Goal: Obtain resource: Download file/media

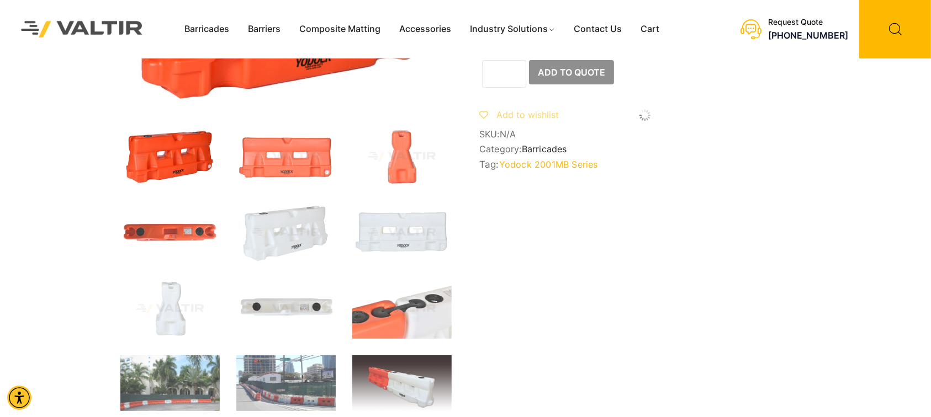
scroll to position [294, 0]
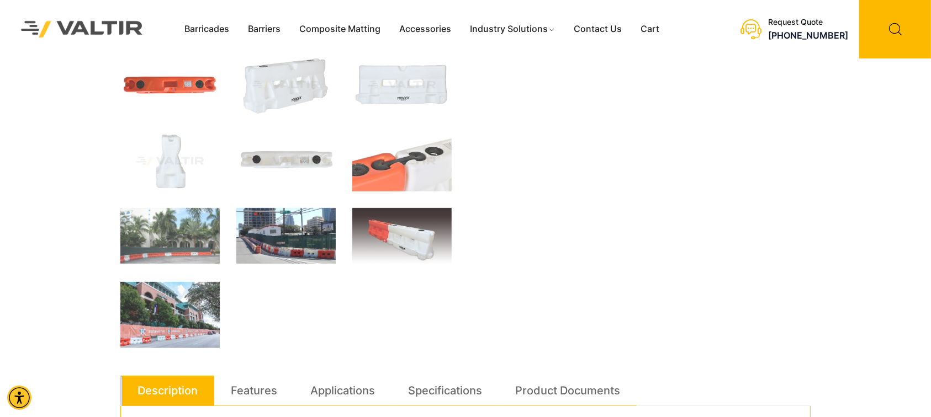
click at [283, 254] on img at bounding box center [285, 236] width 99 height 56
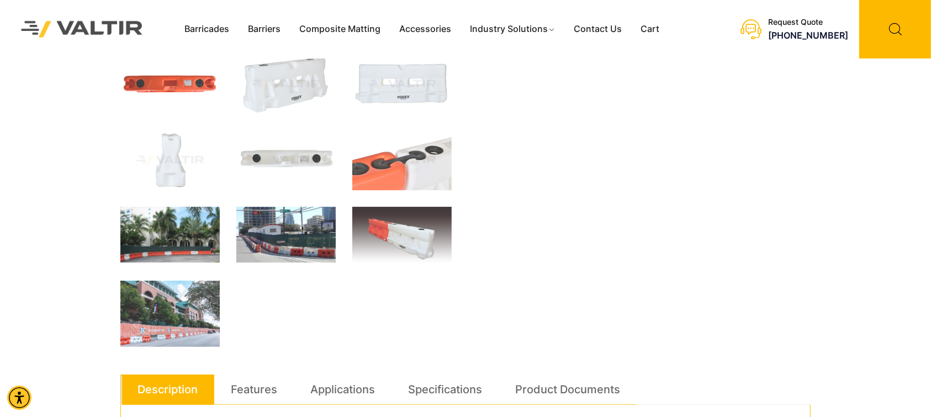
scroll to position [282, 0]
click at [183, 256] on img at bounding box center [169, 236] width 99 height 56
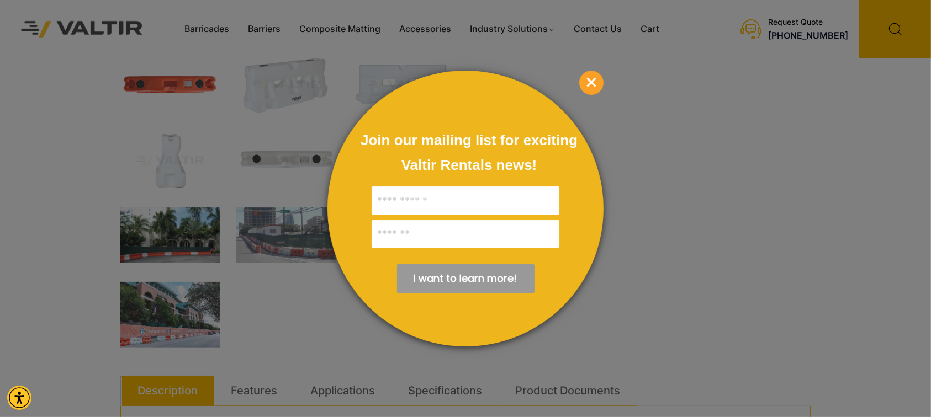
scroll to position [429, 0]
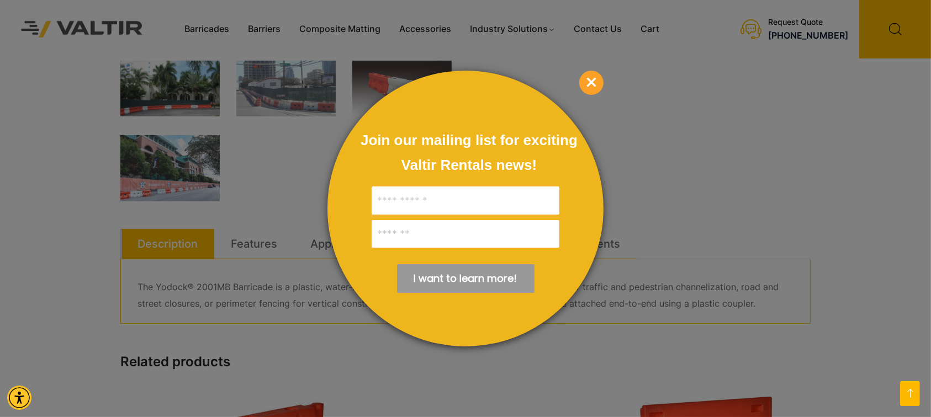
click at [596, 79] on span "×" at bounding box center [591, 83] width 24 height 24
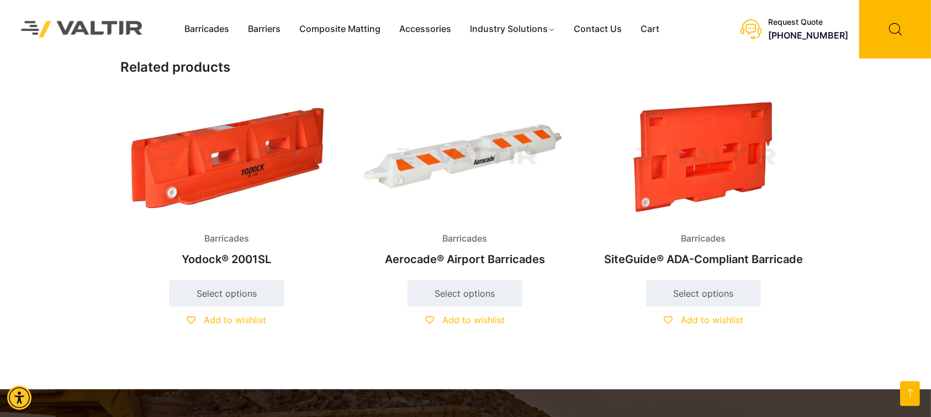
scroll to position [503, 0]
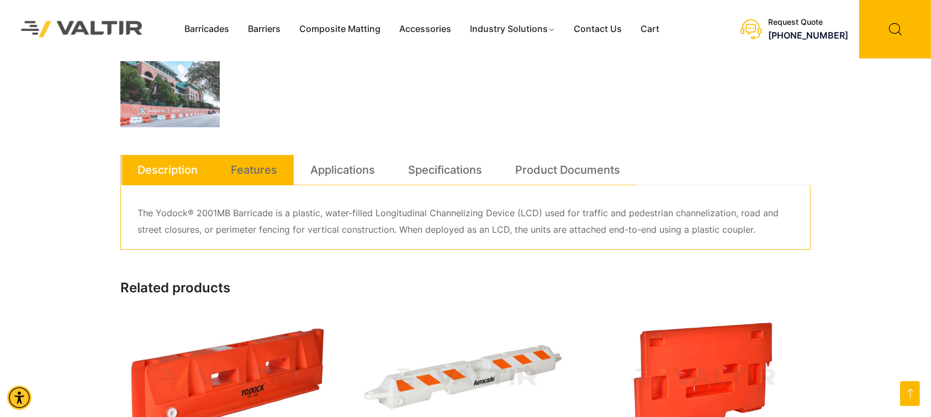
click at [277, 166] on link "Features" at bounding box center [254, 170] width 46 height 30
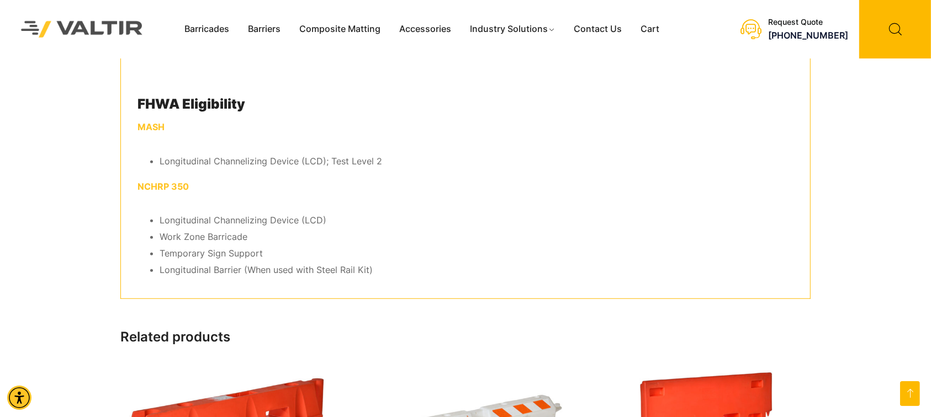
scroll to position [576, 0]
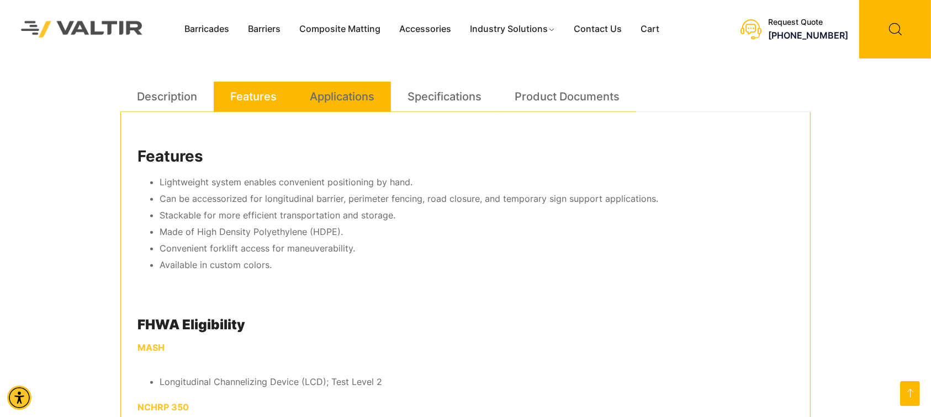
click at [363, 99] on link "Applications" at bounding box center [342, 97] width 65 height 30
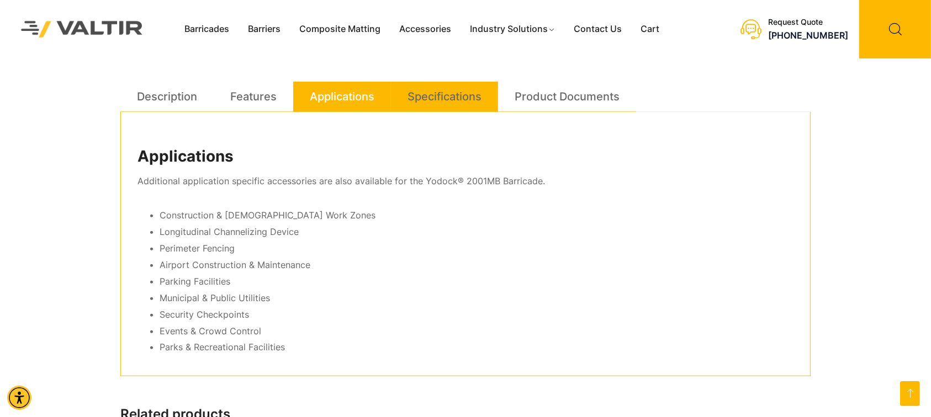
click at [433, 83] on link "Specifications" at bounding box center [445, 97] width 74 height 30
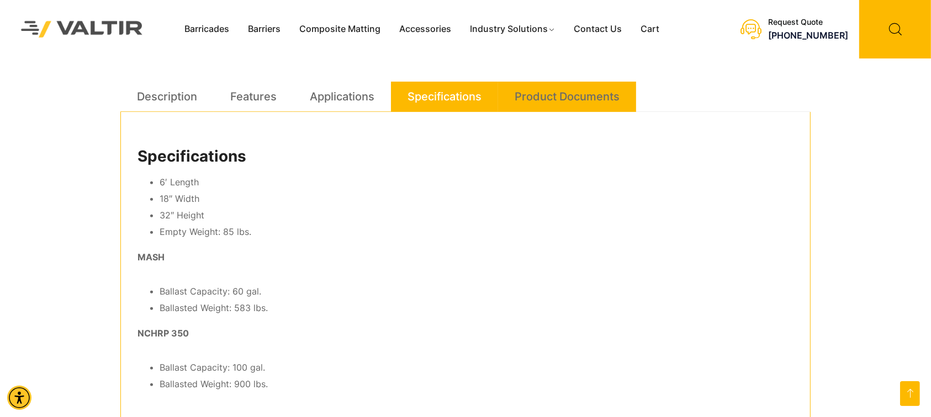
click at [526, 94] on link "Product Documents" at bounding box center [567, 97] width 105 height 30
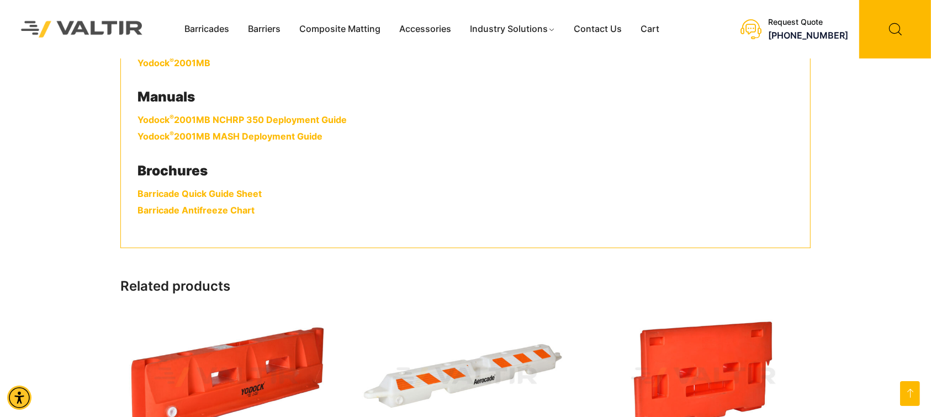
scroll to position [649, 0]
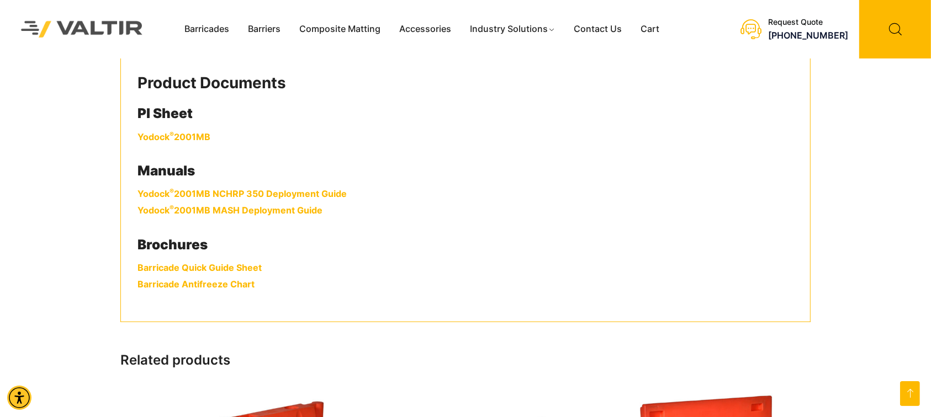
click at [293, 214] on strong "Yodock ® 2001MB MASH Deployment Guide" at bounding box center [230, 210] width 185 height 11
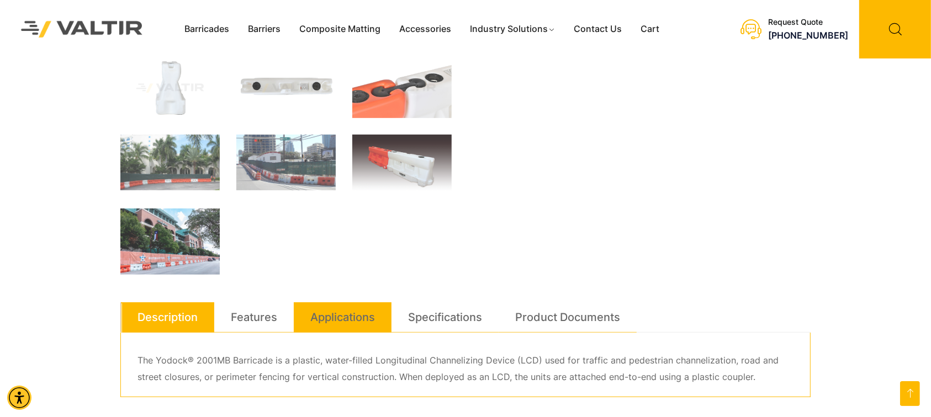
scroll to position [515, 0]
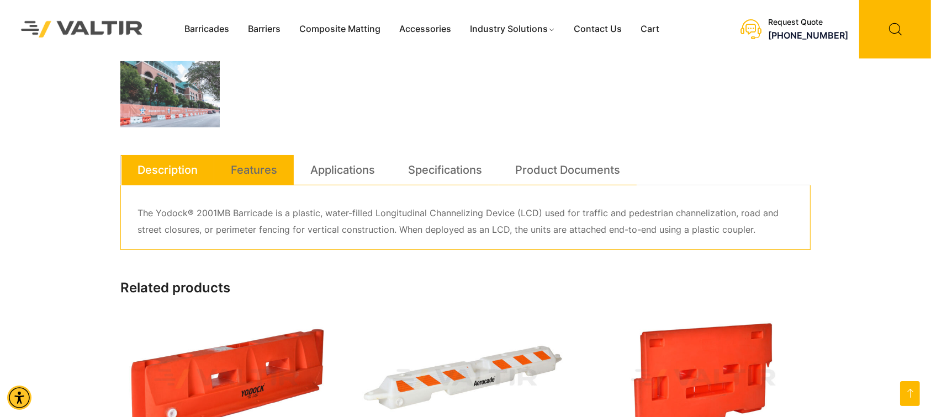
click at [258, 166] on link "Features" at bounding box center [254, 170] width 46 height 30
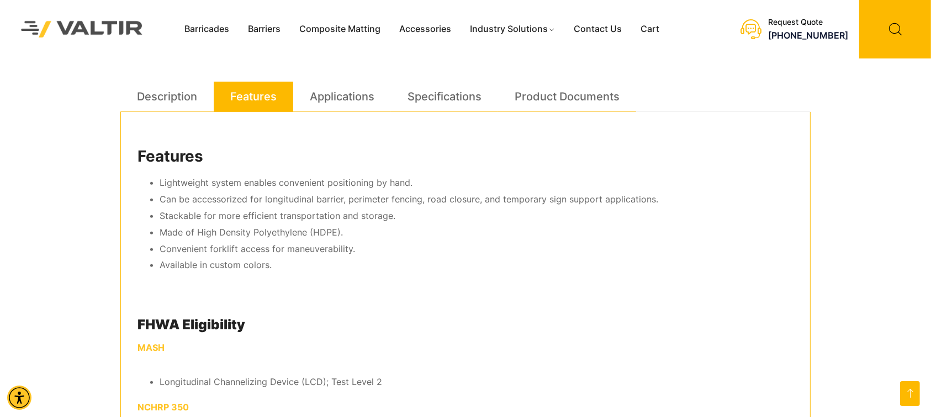
scroll to position [736, 0]
